Goal: Transaction & Acquisition: Download file/media

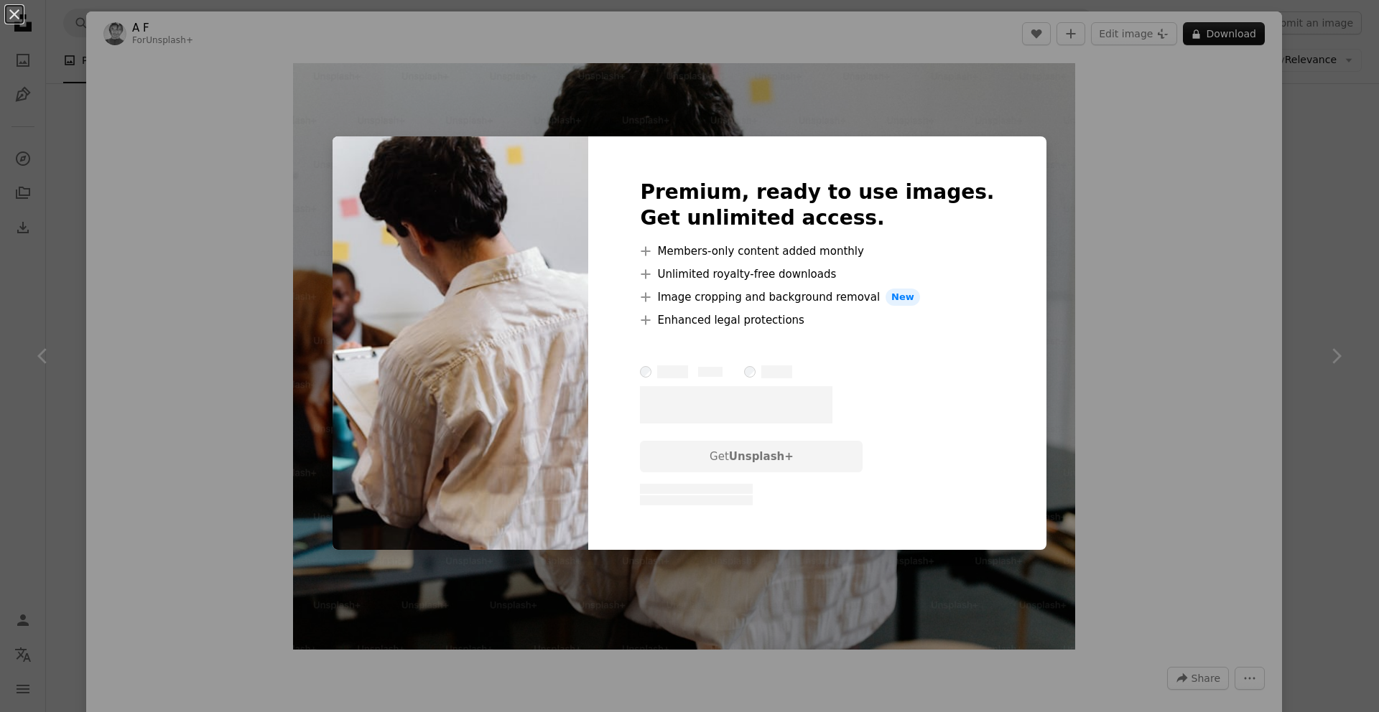
scroll to position [83, 0]
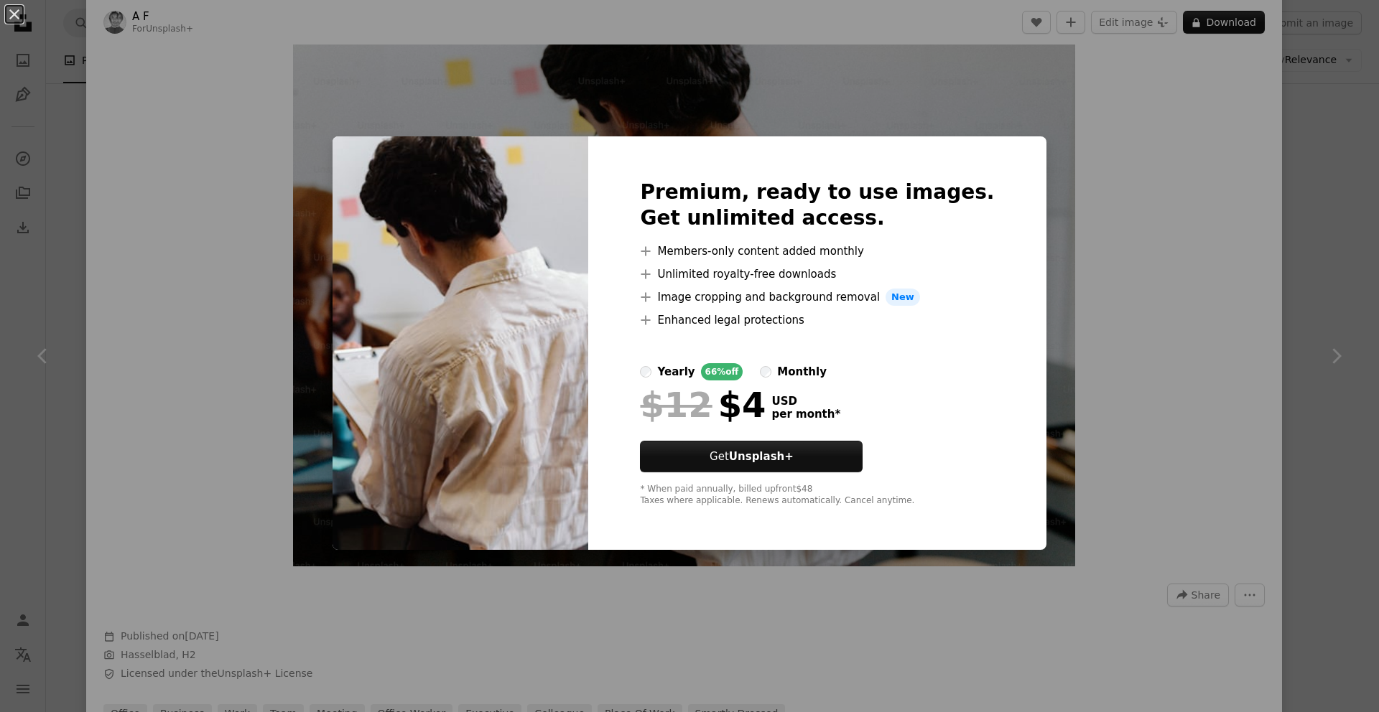
click at [1152, 258] on div "An X shape Premium, ready to use images. Get unlimited access. A plus sign Memb…" at bounding box center [689, 356] width 1379 height 712
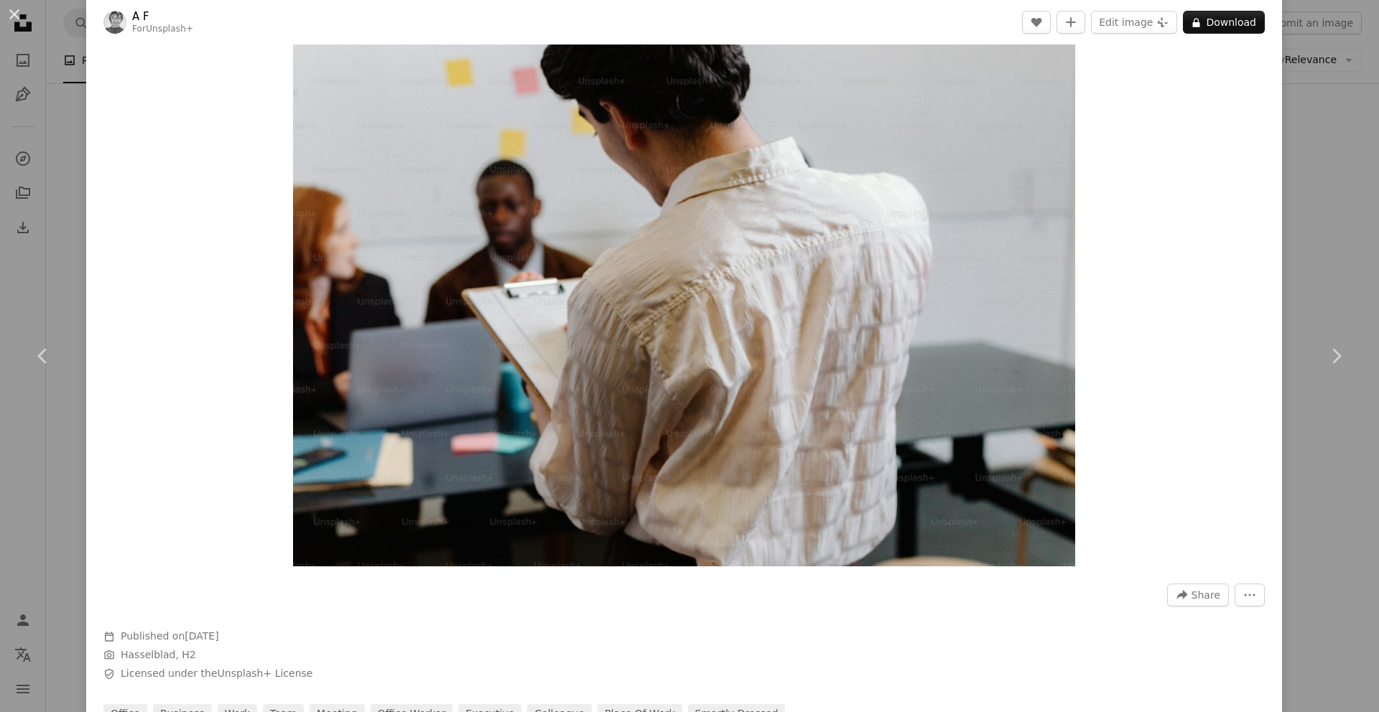
click at [1309, 75] on div "An X shape Chevron left Chevron right A F For Unsplash+ A heart A plus sign Edi…" at bounding box center [689, 356] width 1379 height 712
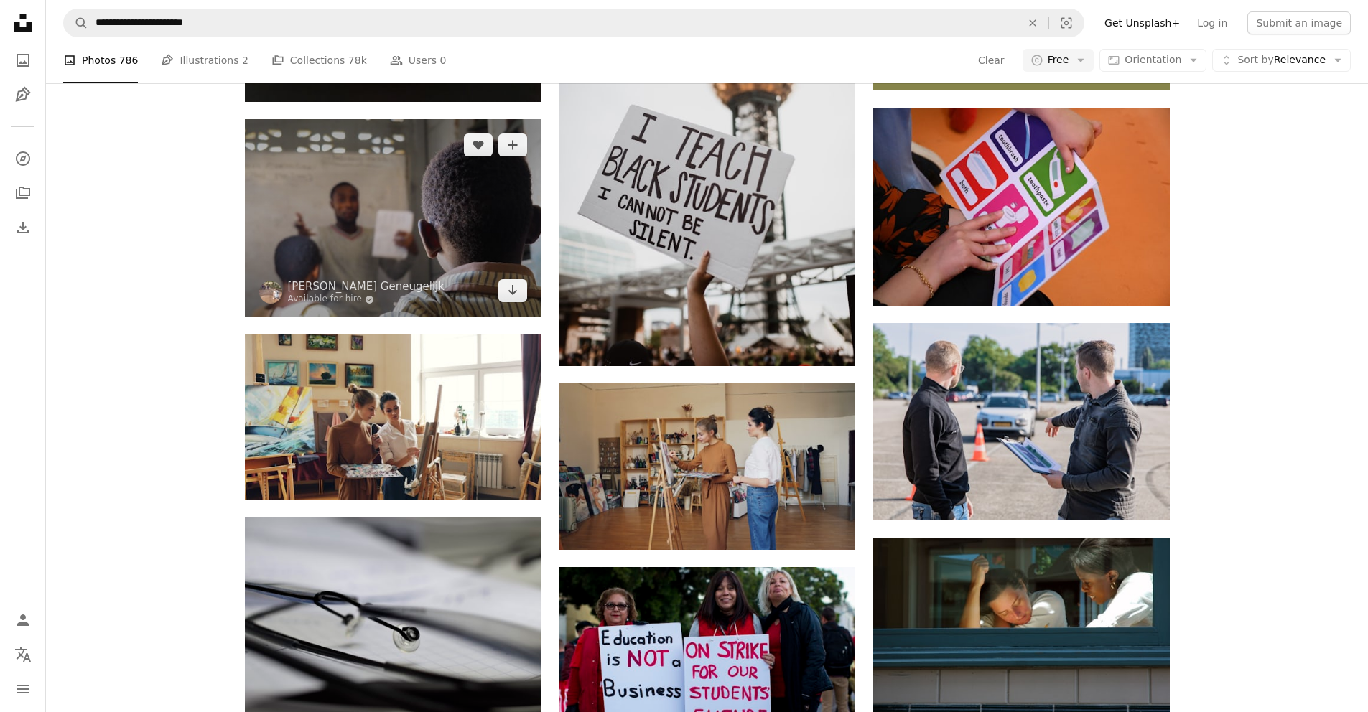
click at [413, 222] on img at bounding box center [393, 217] width 297 height 197
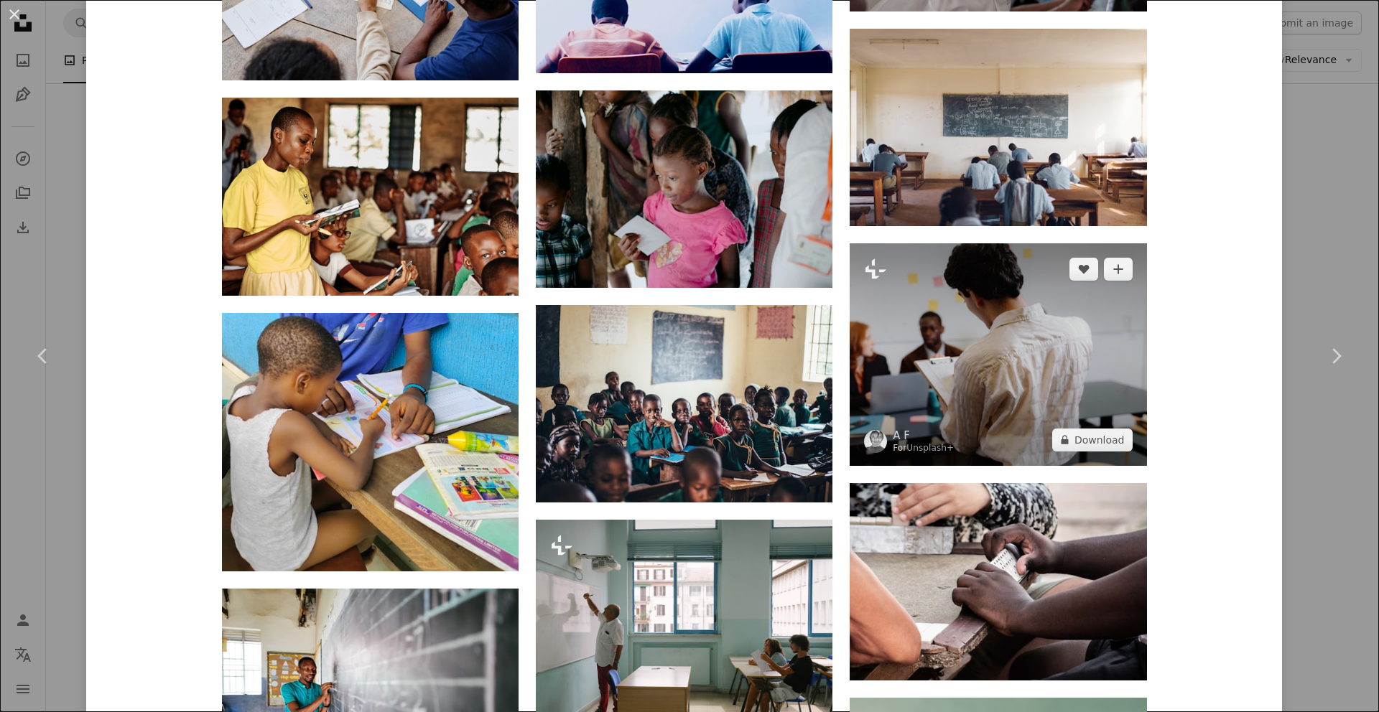
scroll to position [1743, 0]
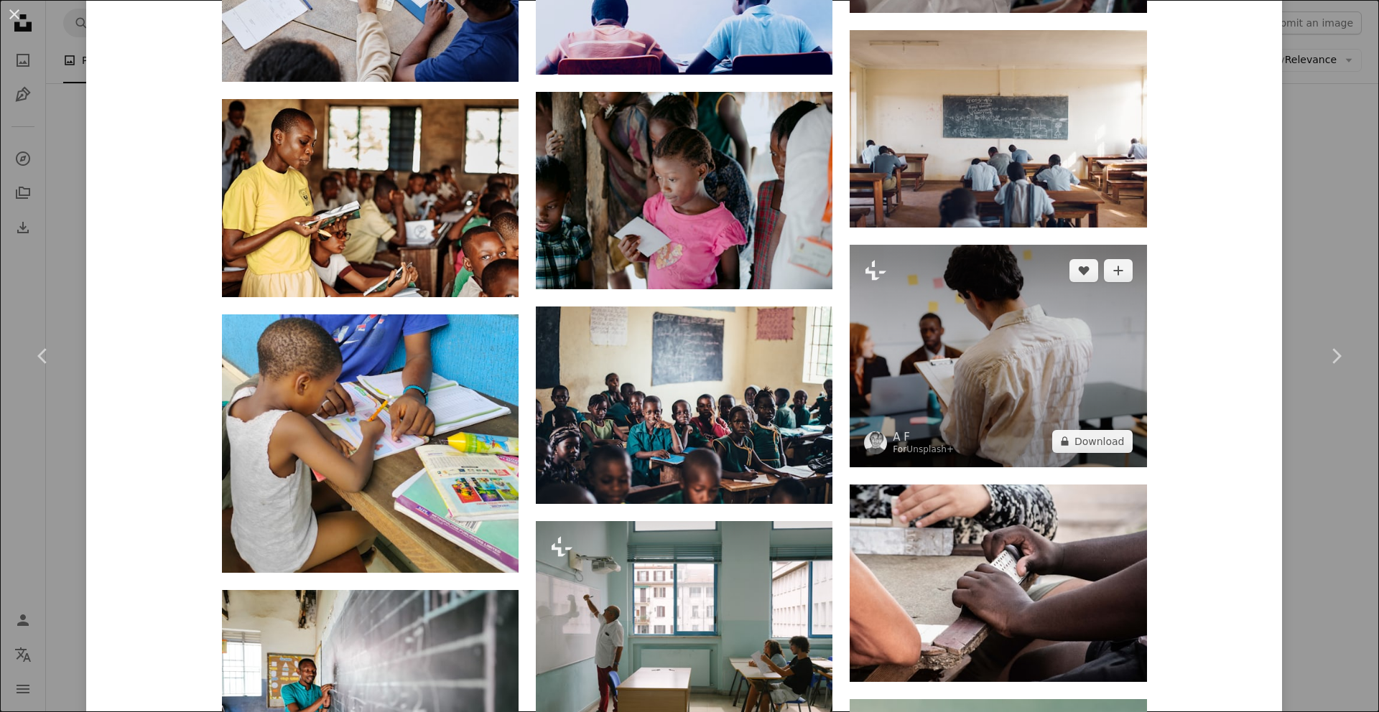
click at [1049, 364] on img at bounding box center [997, 356] width 297 height 223
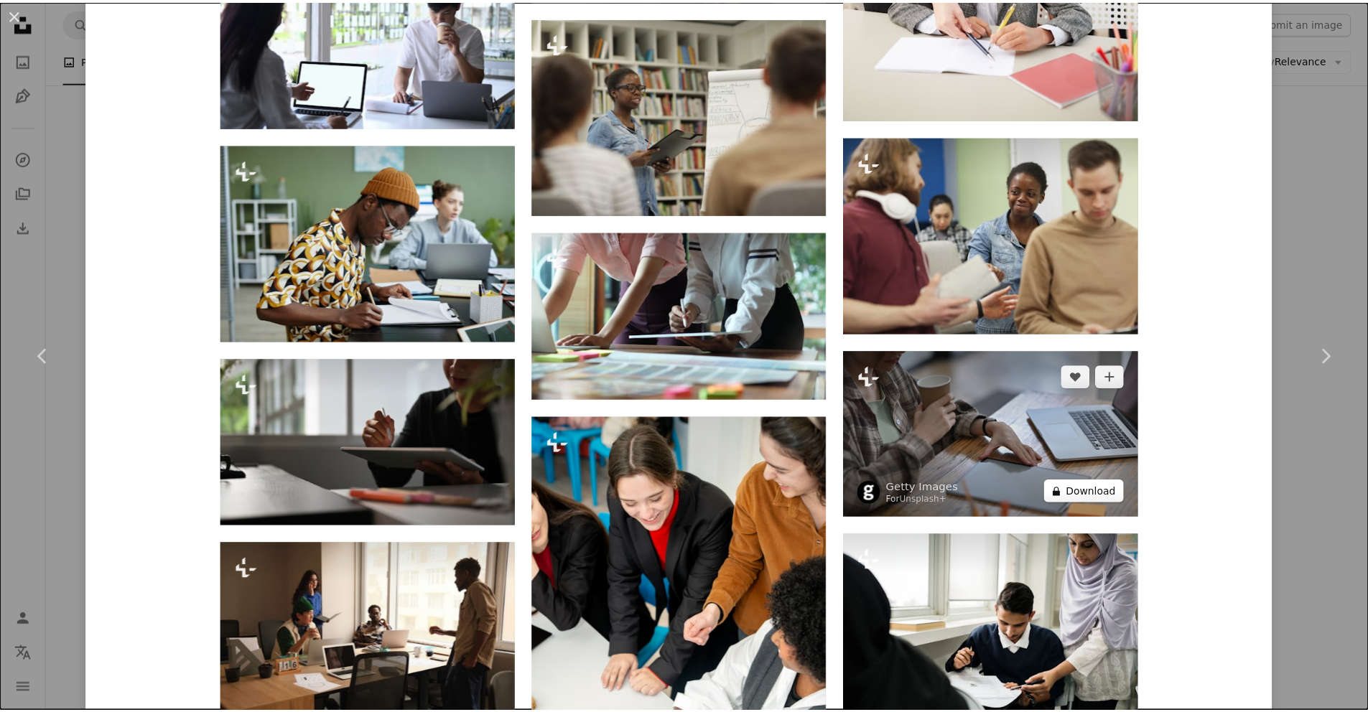
scroll to position [2921, 0]
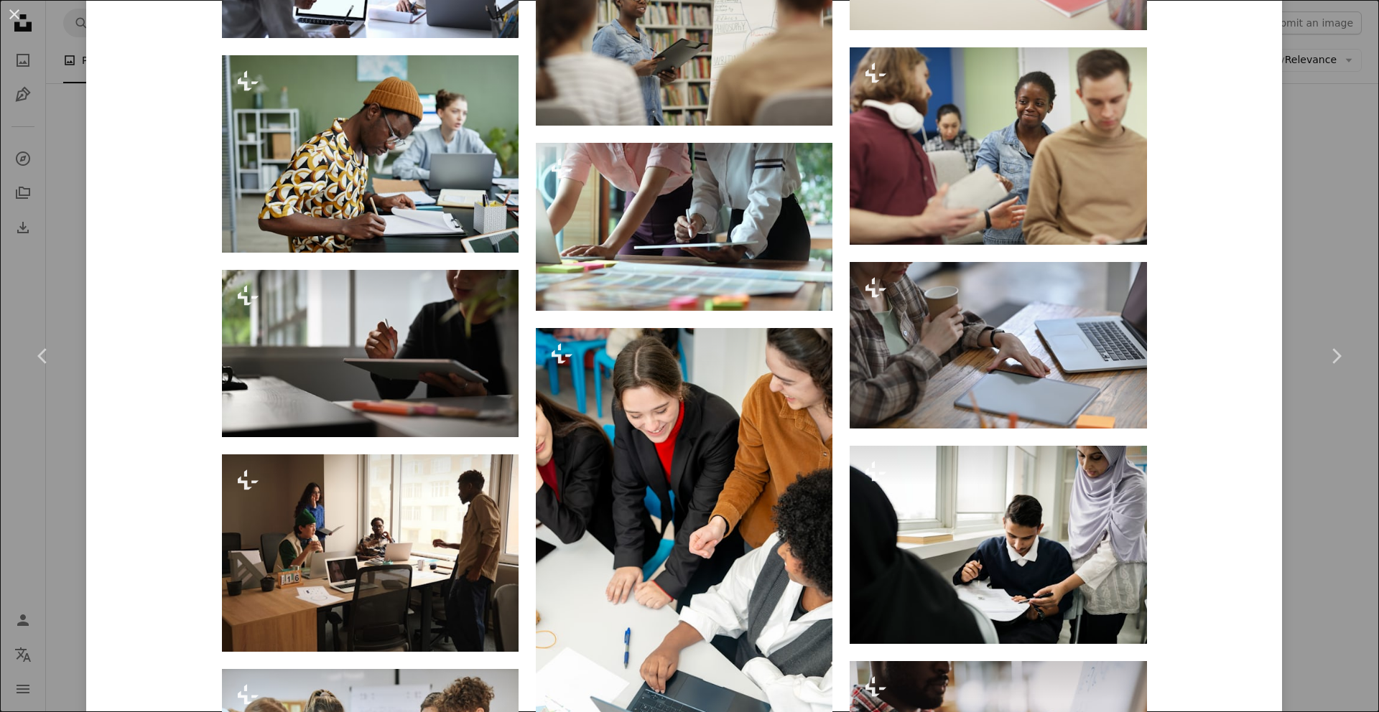
click at [1325, 235] on div "An X shape Chevron left Chevron right A F For Unsplash+ A heart A plus sign Edi…" at bounding box center [689, 356] width 1379 height 712
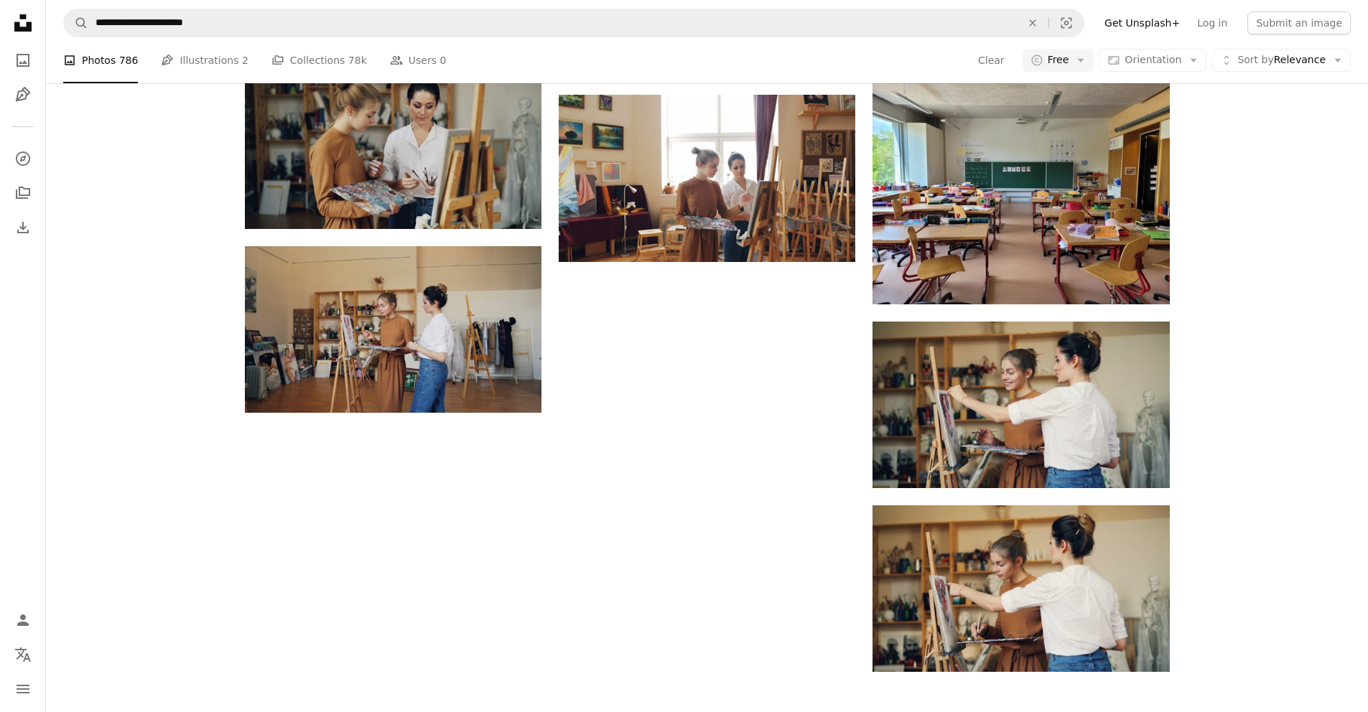
scroll to position [2063, 0]
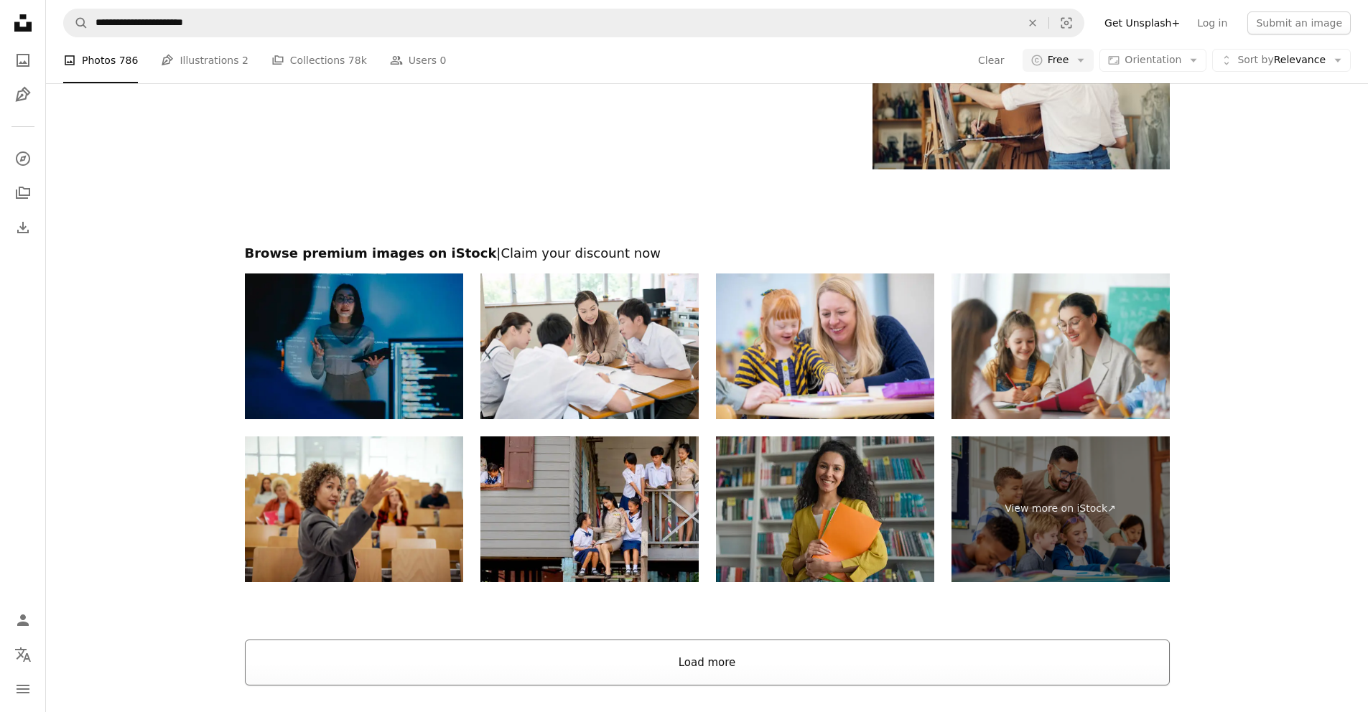
click at [704, 671] on button "Load more" at bounding box center [707, 663] width 925 height 46
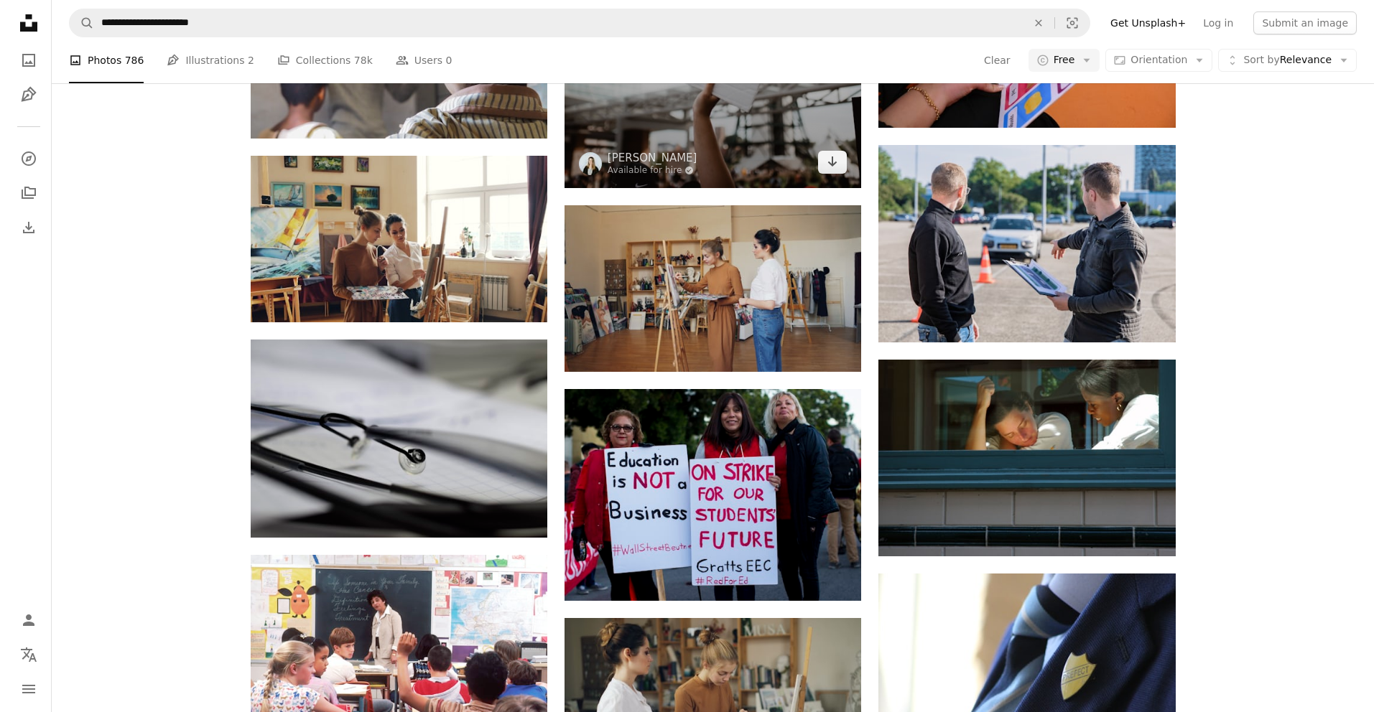
scroll to position [487, 0]
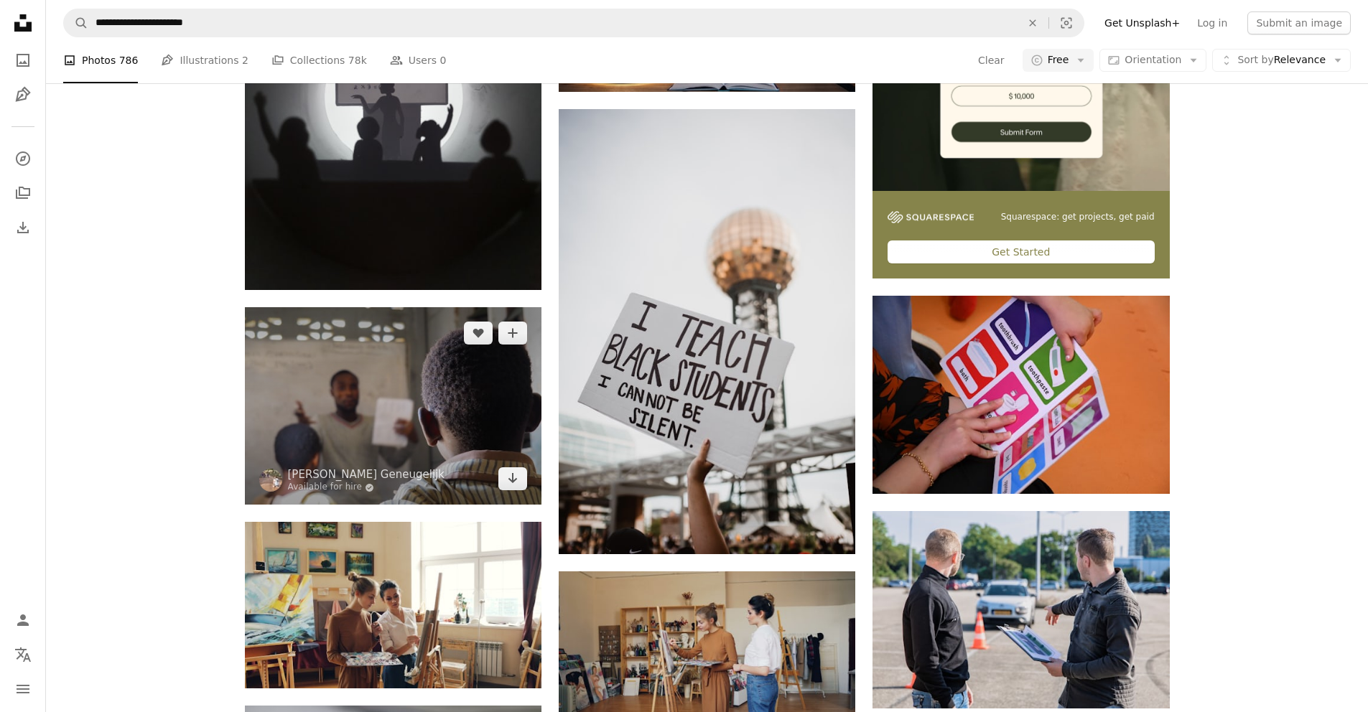
click at [464, 400] on img at bounding box center [393, 405] width 297 height 197
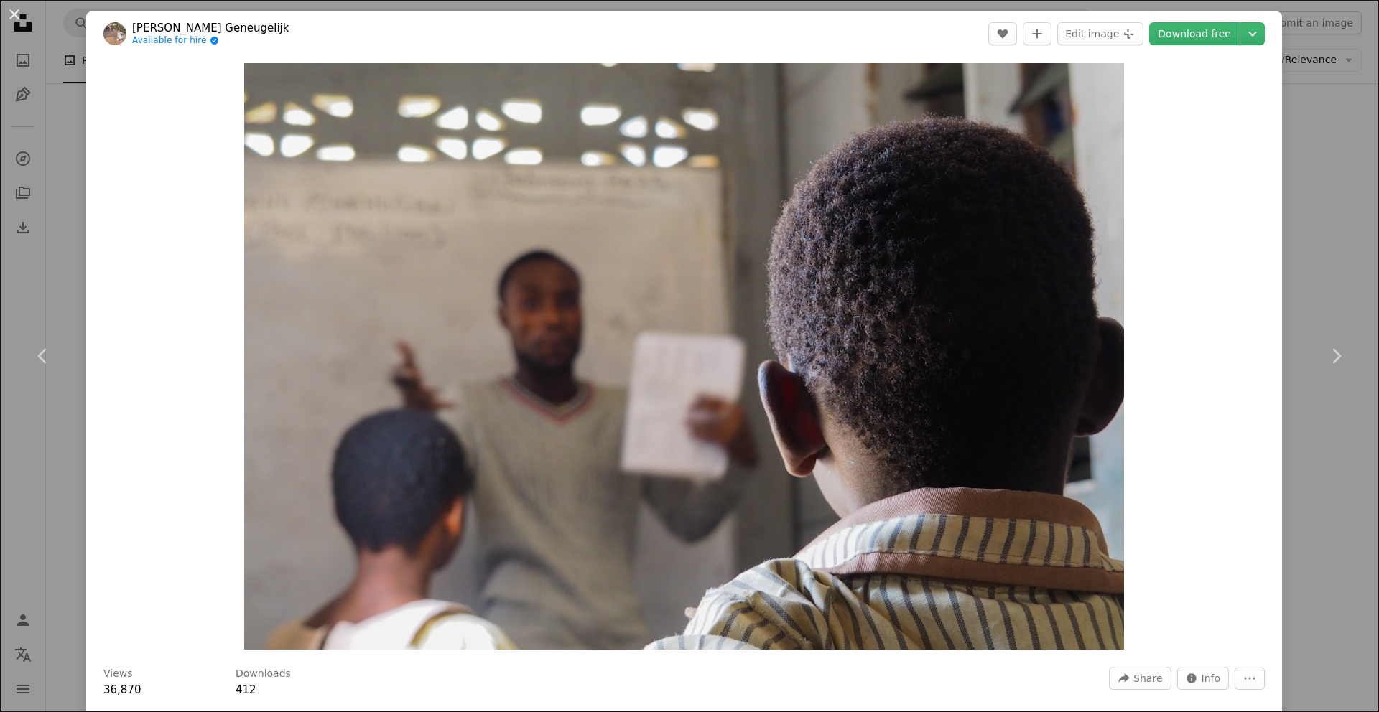
click at [1225, 373] on div "Zoom in" at bounding box center [683, 356] width 1195 height 601
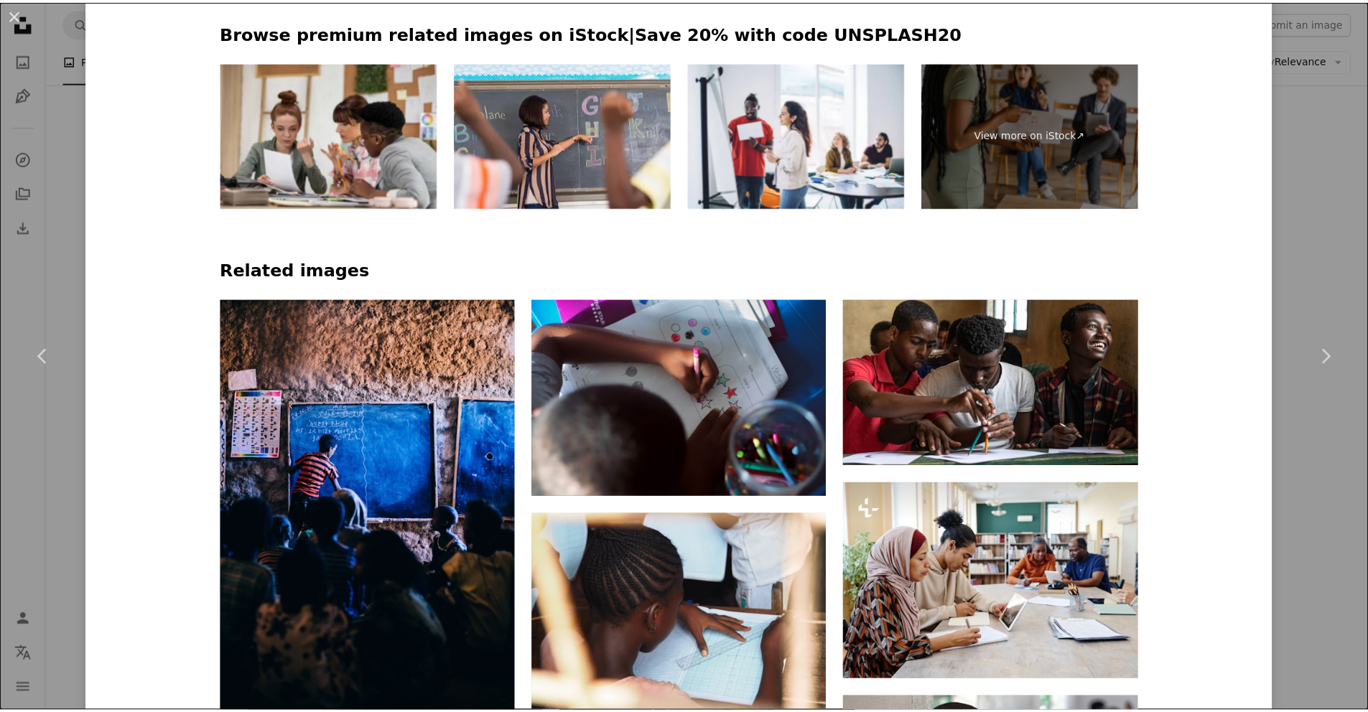
scroll to position [1736, 0]
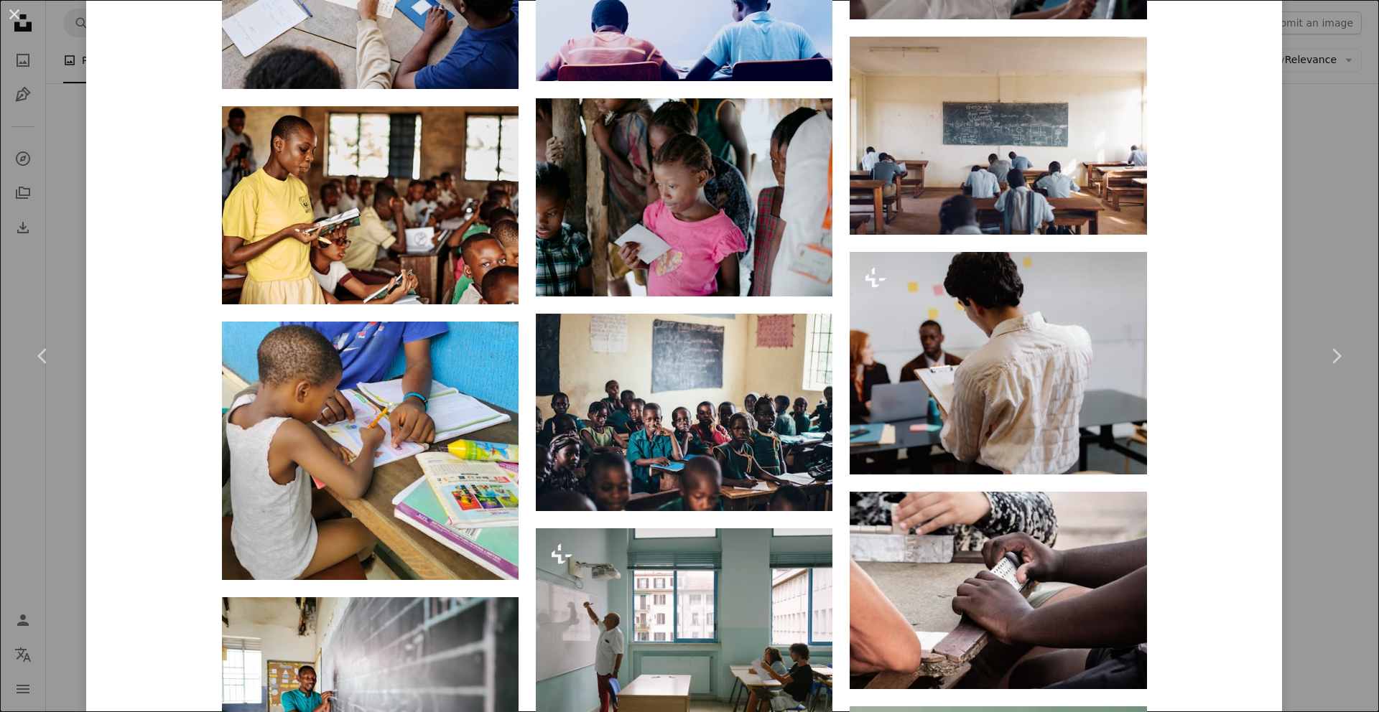
click at [1350, 170] on div "An X shape Chevron left Chevron right [PERSON_NAME] Available for hire A checkm…" at bounding box center [689, 356] width 1379 height 712
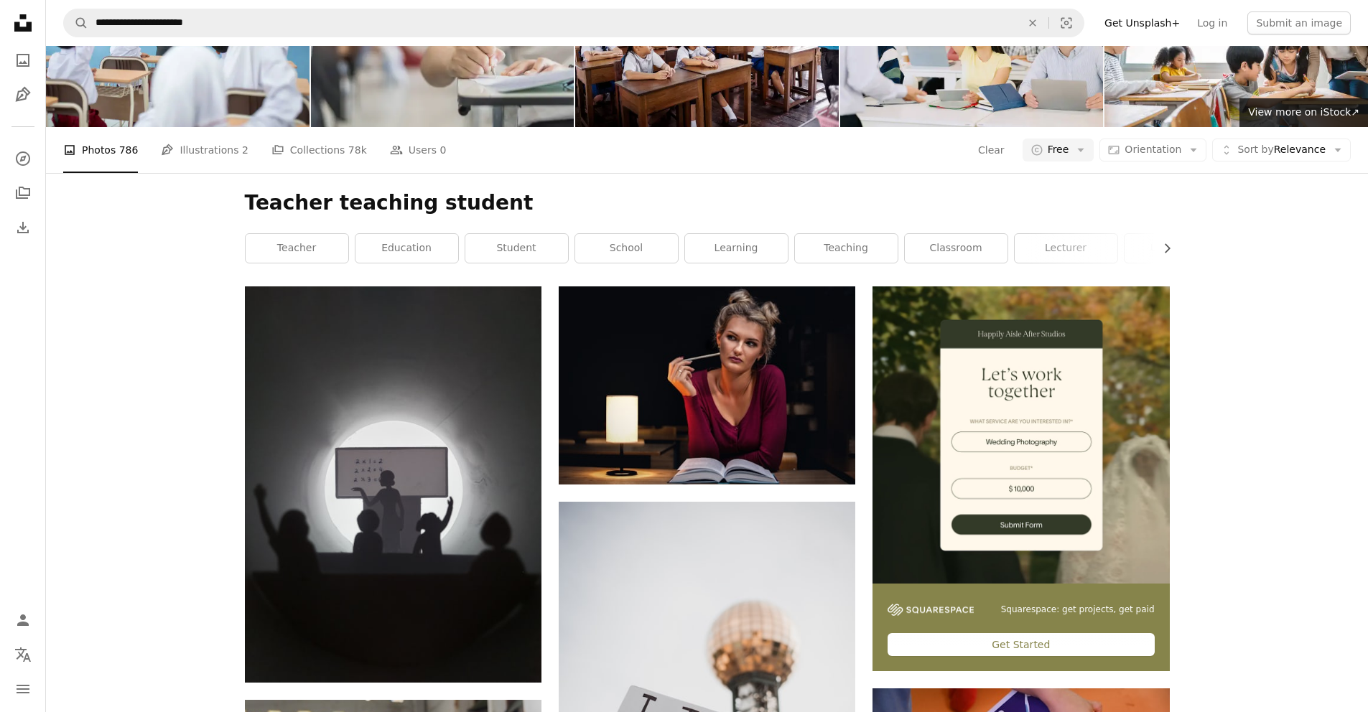
scroll to position [10, 0]
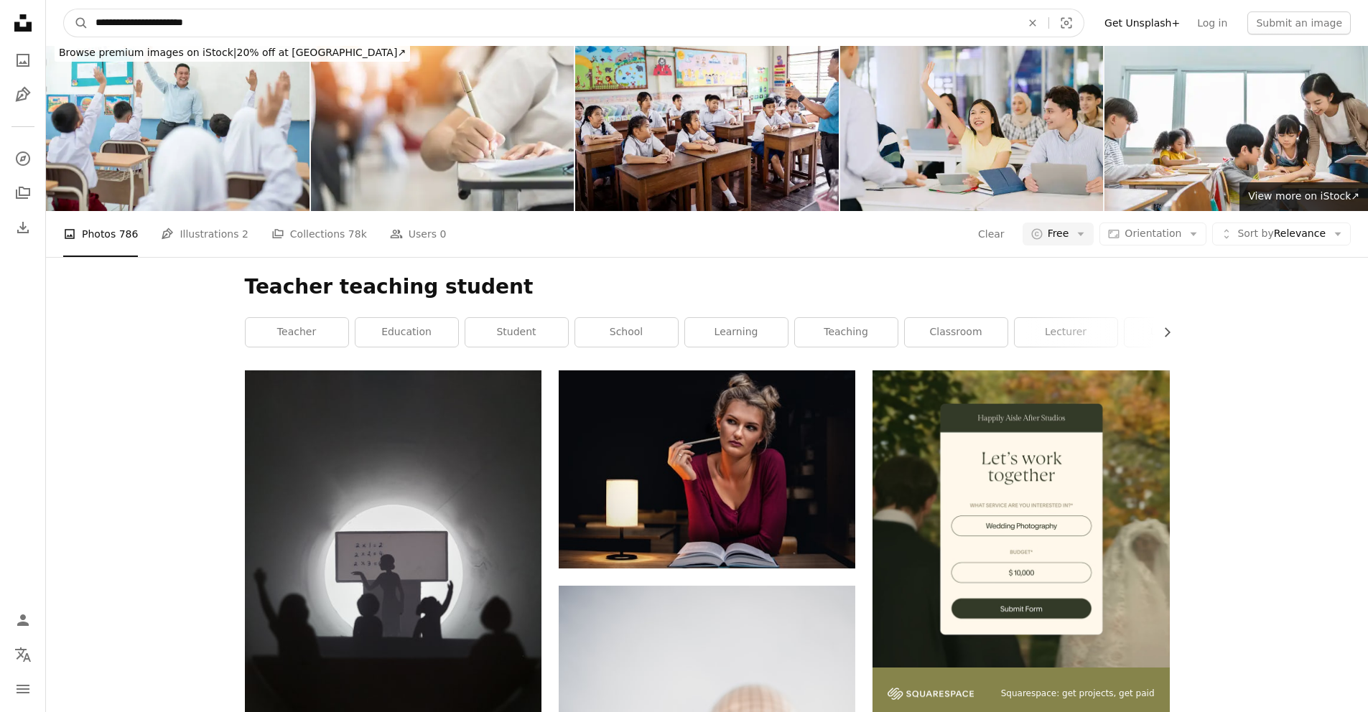
drag, startPoint x: 234, startPoint y: 32, endPoint x: 177, endPoint y: 33, distance: 57.4
click at [177, 33] on input "**********" at bounding box center [552, 22] width 928 height 27
drag, startPoint x: 233, startPoint y: 22, endPoint x: 179, endPoint y: 24, distance: 53.9
click at [179, 24] on input "**********" at bounding box center [552, 22] width 928 height 27
type input "**********"
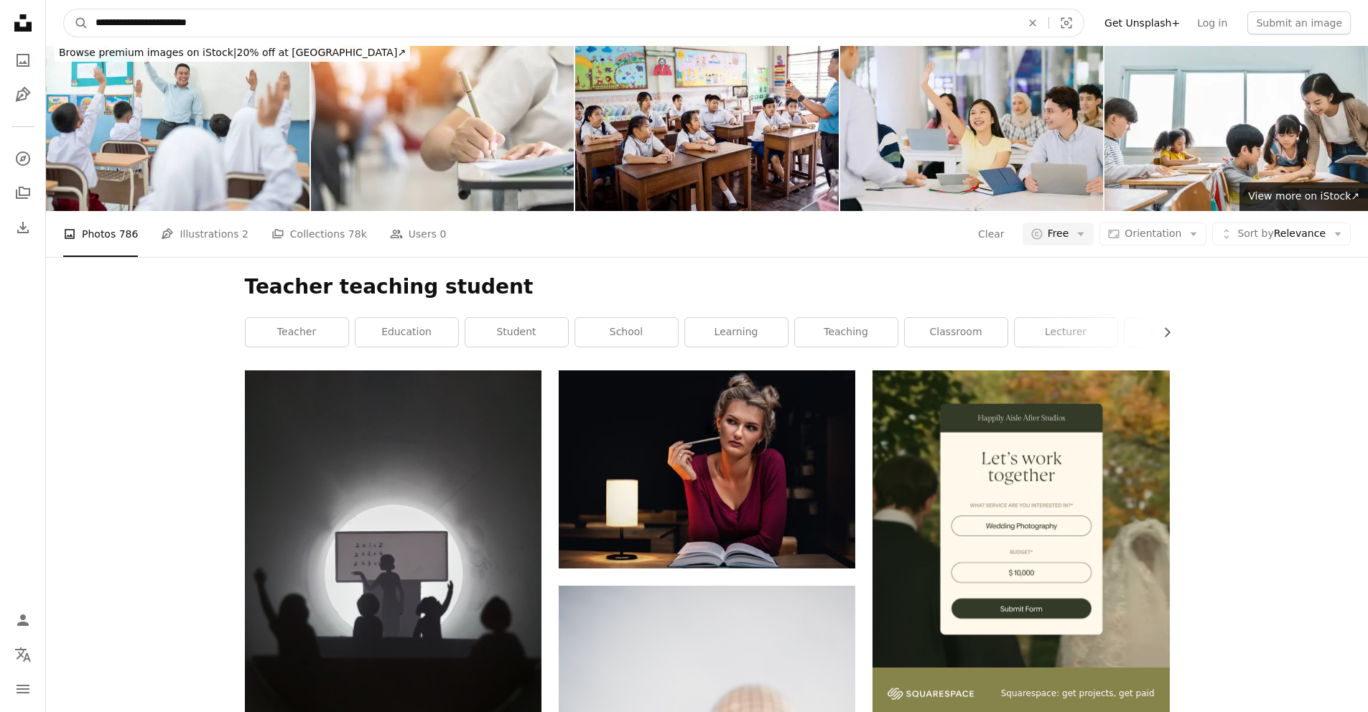
click button "A magnifying glass" at bounding box center [76, 22] width 24 height 27
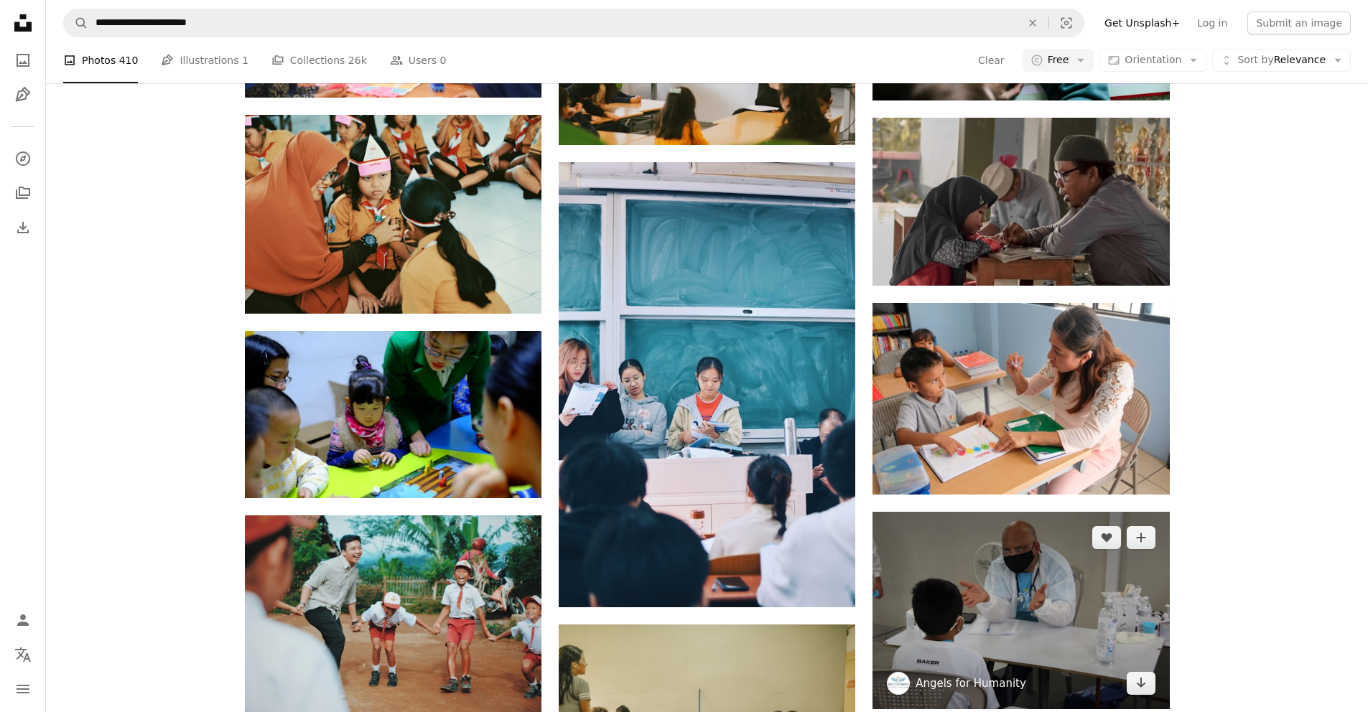
scroll to position [1321, 0]
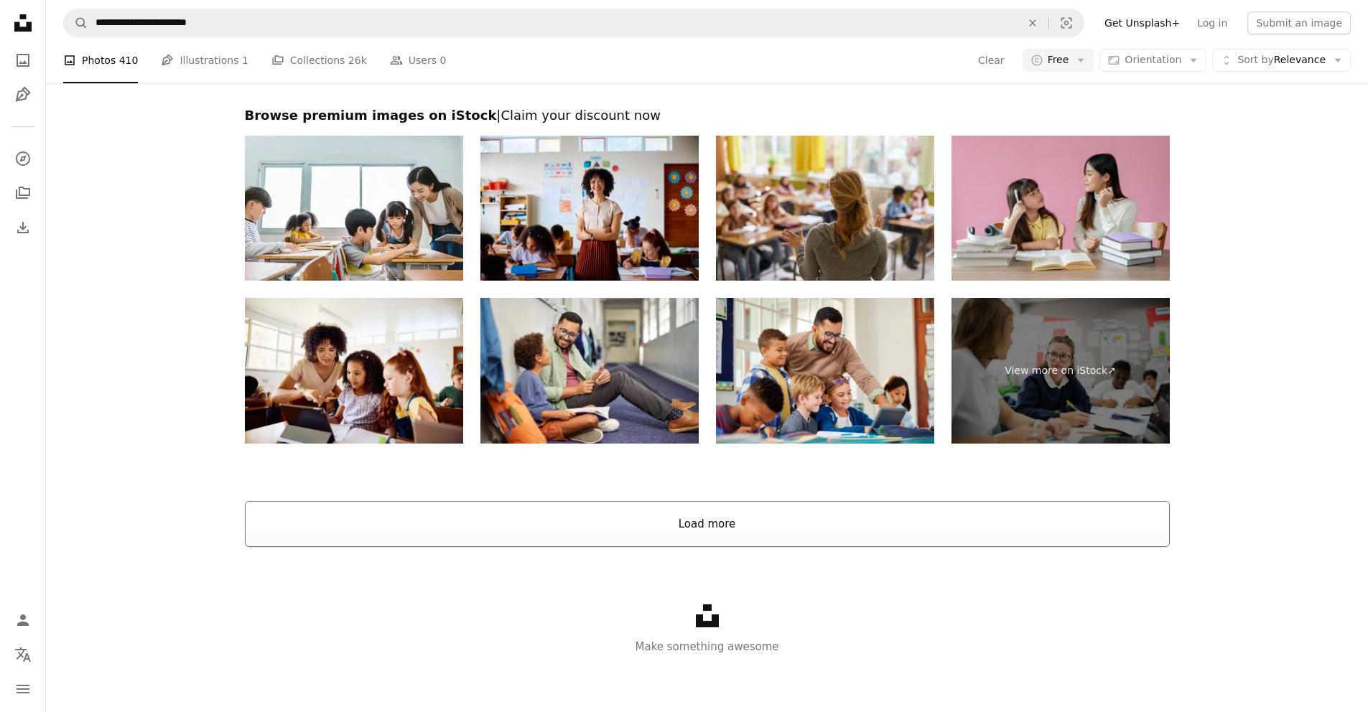
click at [735, 528] on button "Load more" at bounding box center [707, 524] width 925 height 46
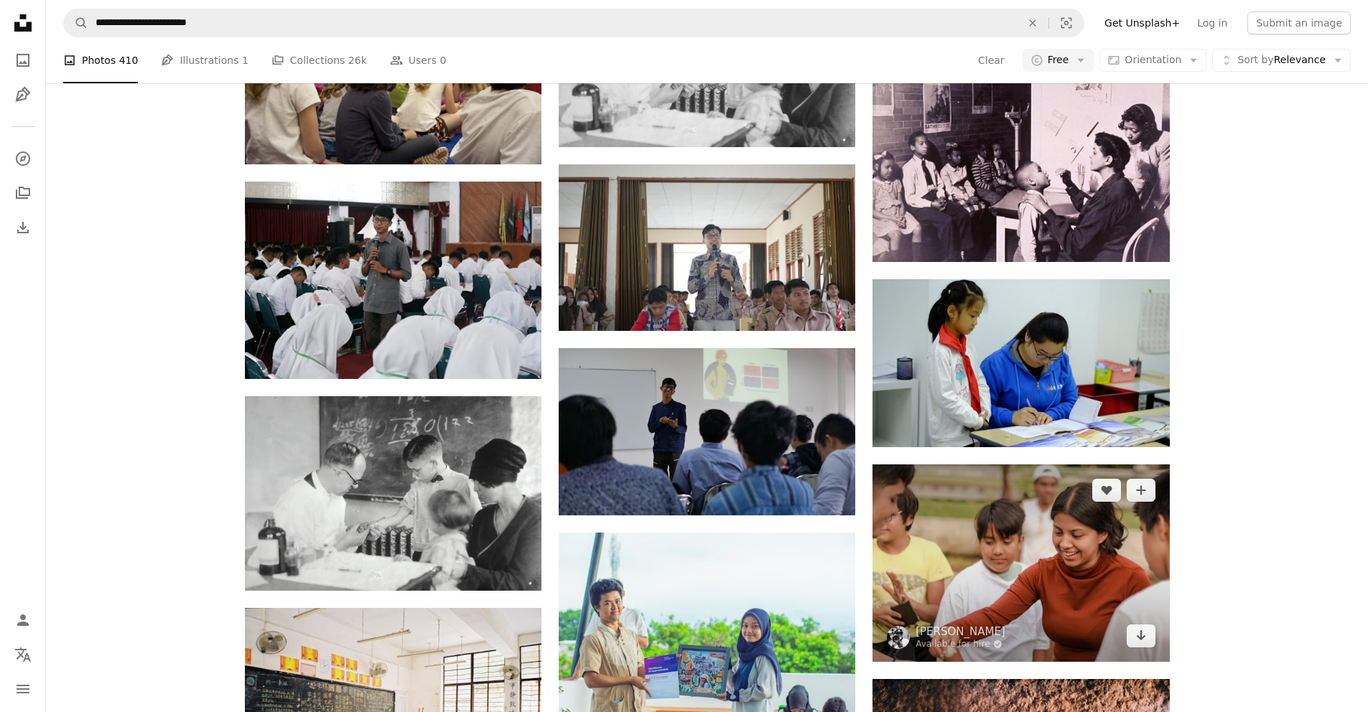
scroll to position [3092, 0]
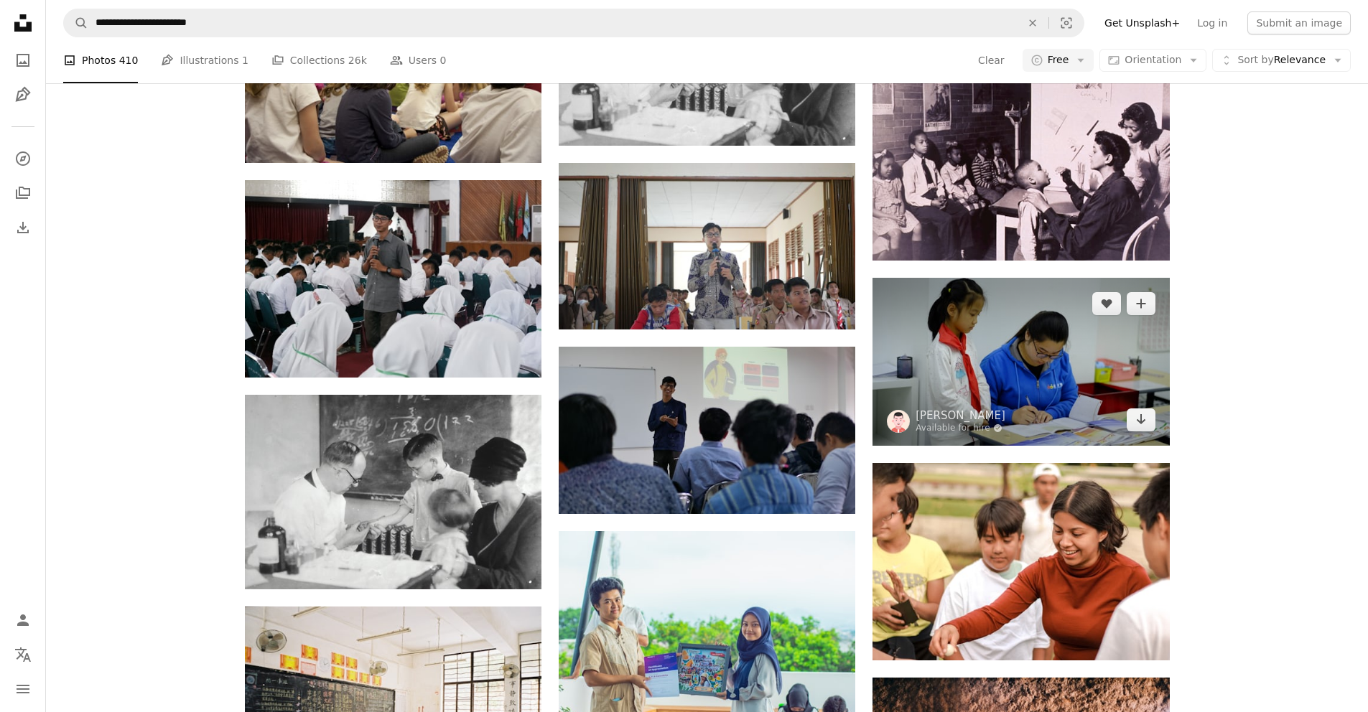
click at [1099, 380] on img at bounding box center [1020, 361] width 297 height 167
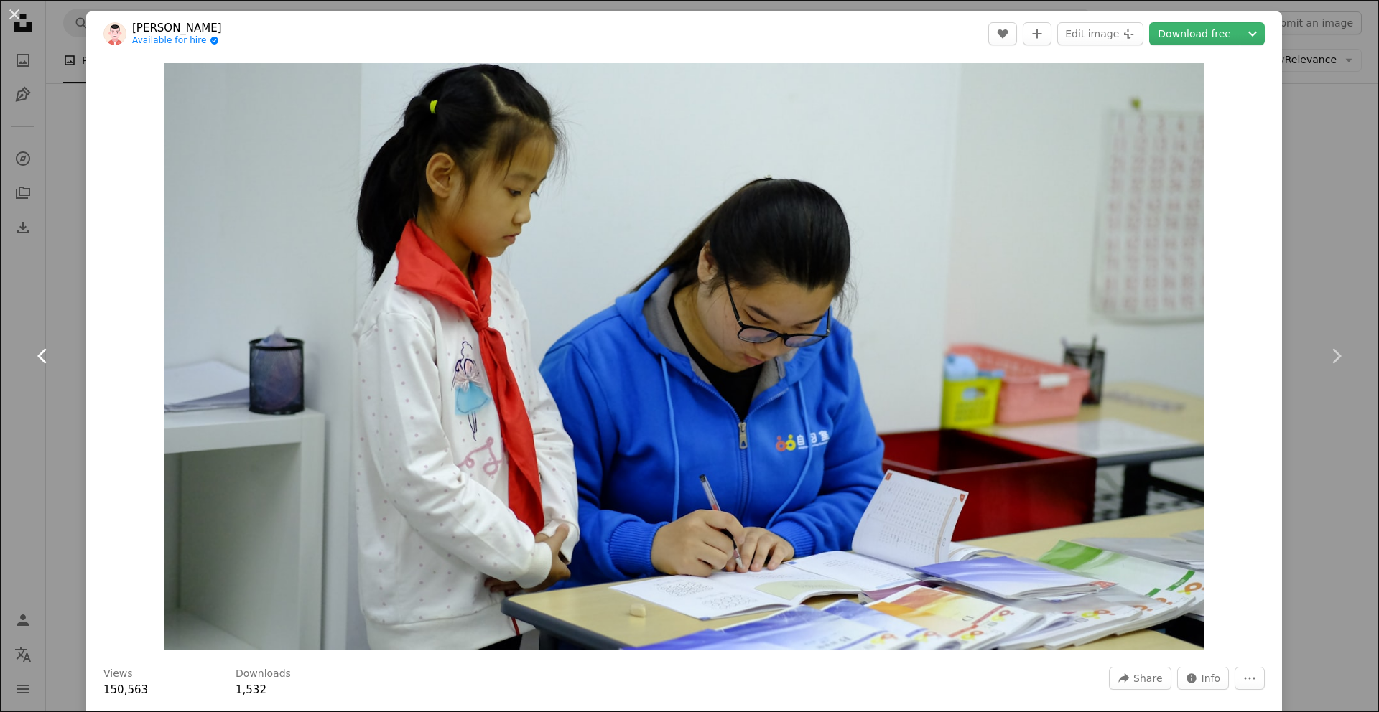
click at [76, 312] on link "Chevron left" at bounding box center [43, 356] width 86 height 138
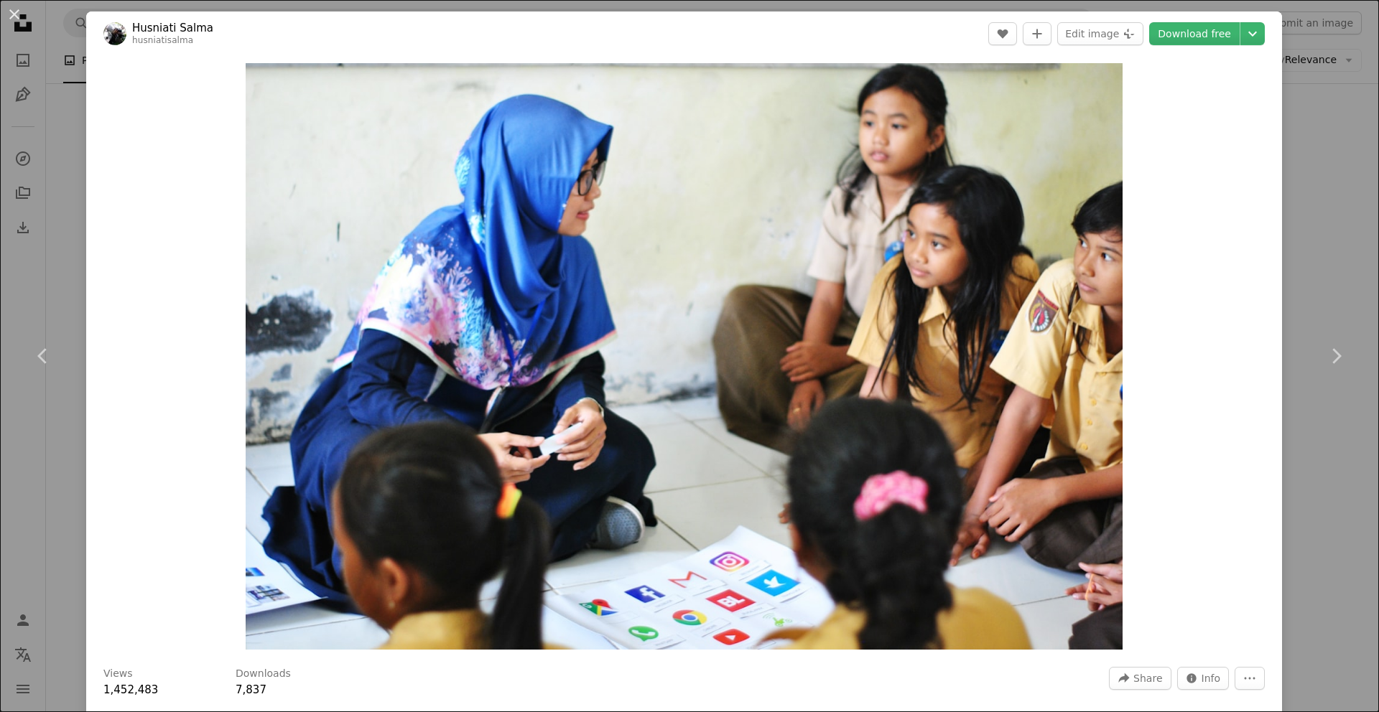
click at [1343, 457] on div "An X shape Chevron left Chevron right Husniati Salma husniatisalma A heart A pl…" at bounding box center [689, 356] width 1379 height 712
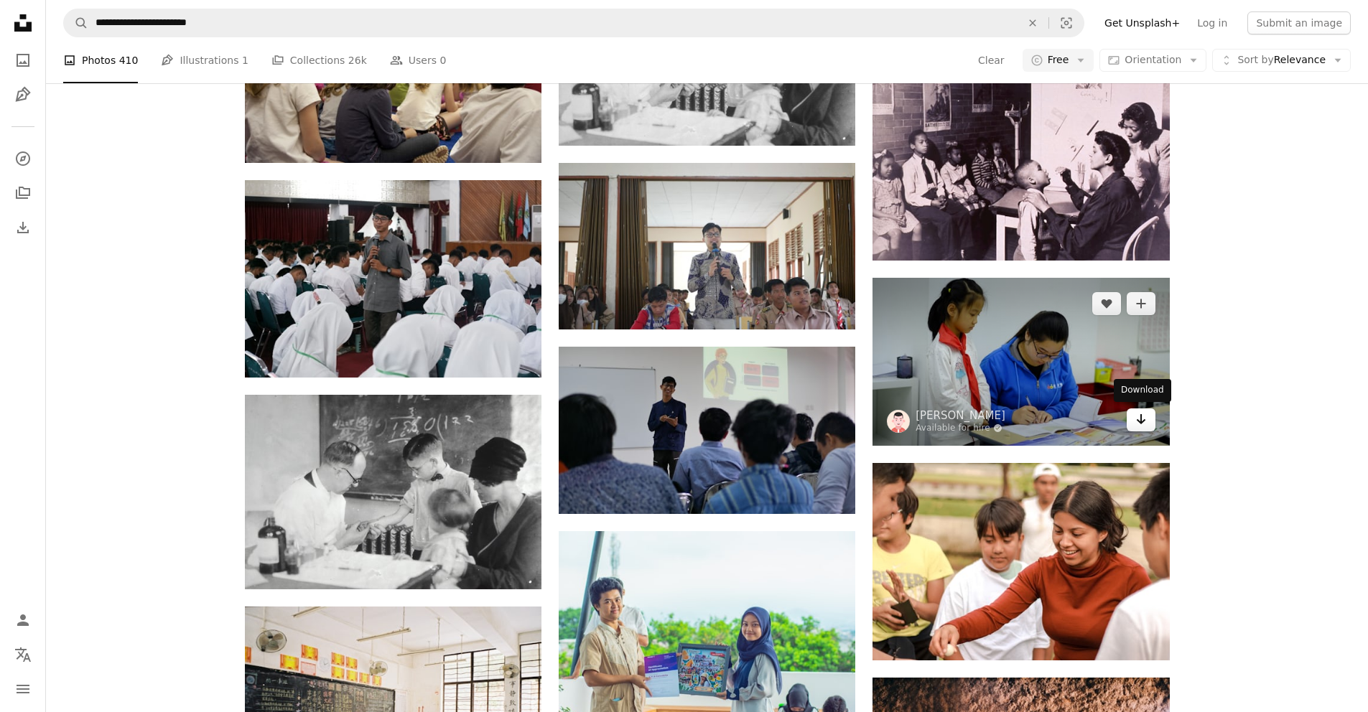
click at [1143, 421] on icon "Arrow pointing down" at bounding box center [1140, 419] width 11 height 17
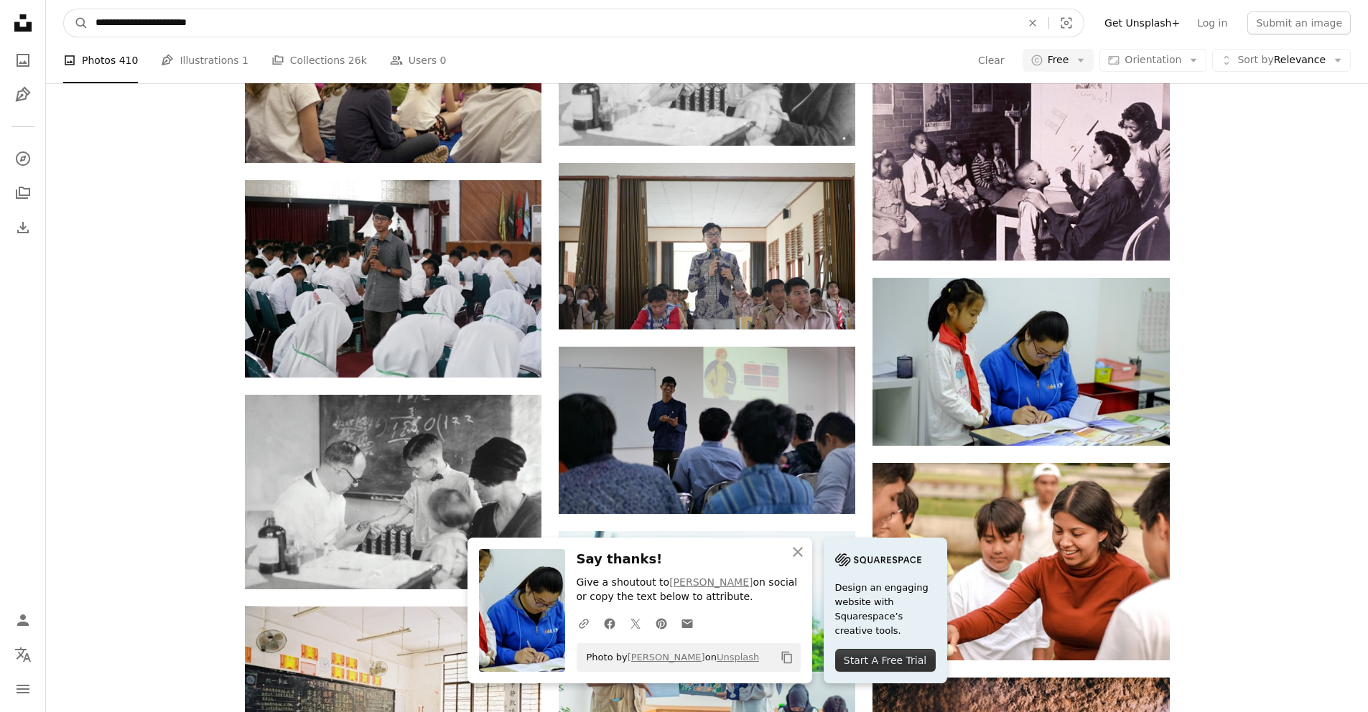
drag, startPoint x: 244, startPoint y: 19, endPoint x: 218, endPoint y: 14, distance: 26.3
click at [113, 29] on input "**********" at bounding box center [552, 22] width 928 height 27
drag, startPoint x: 213, startPoint y: 27, endPoint x: 80, endPoint y: 28, distance: 133.6
click at [80, 28] on form "**********" at bounding box center [573, 23] width 1021 height 29
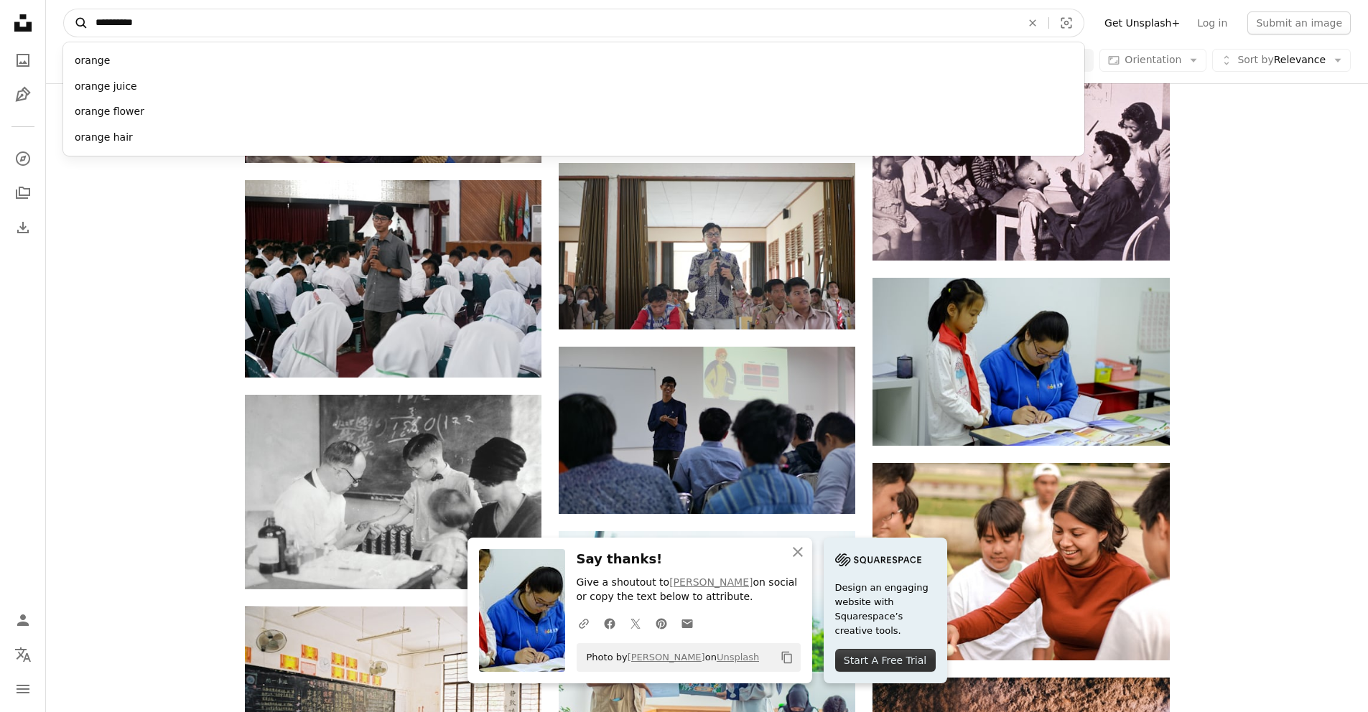
type input "**********"
click at [64, 9] on button "A magnifying glass" at bounding box center [76, 22] width 24 height 27
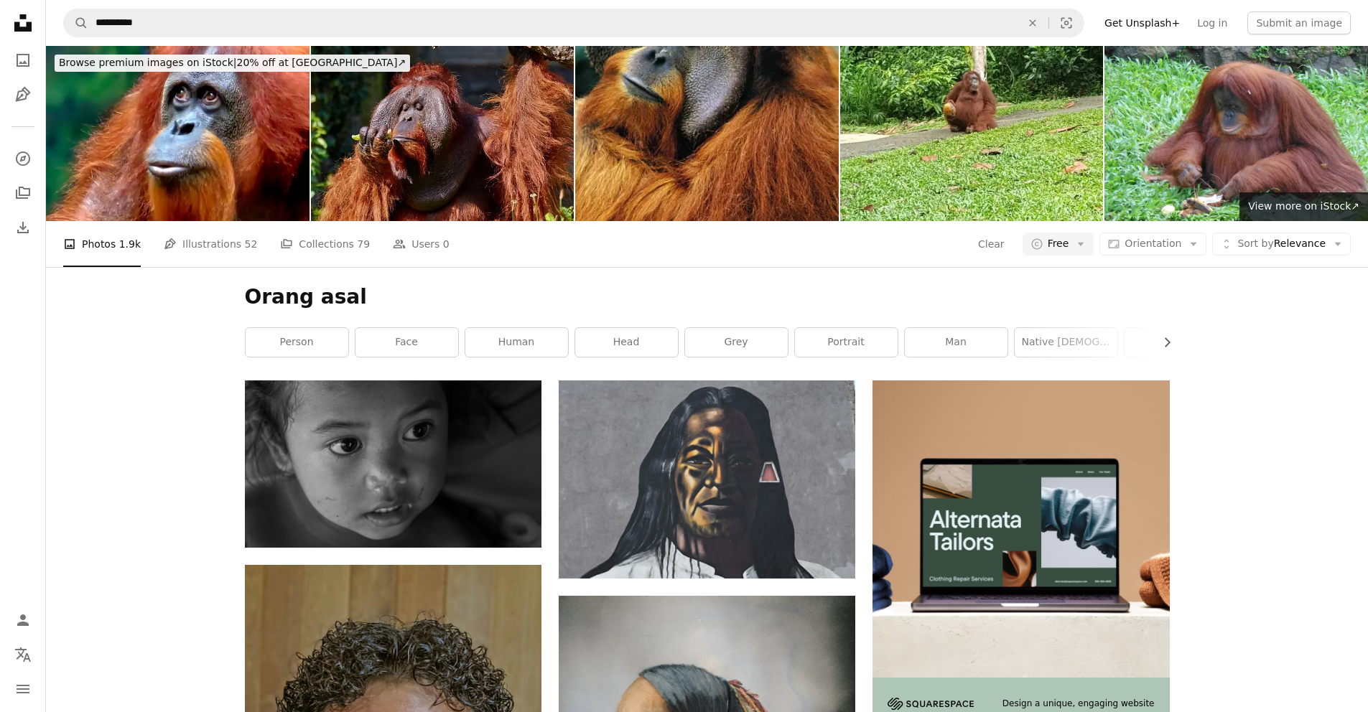
scroll to position [503, 0]
